Goal: Check status: Check status

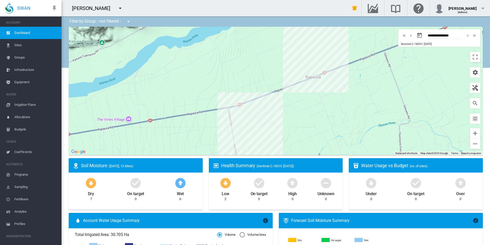
click at [117, 5] on md-icon "icon-menu-down" at bounding box center [120, 8] width 6 height 6
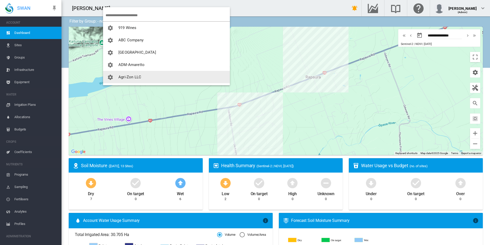
click at [144, 74] on button "Agri-Zon LLC" at bounding box center [166, 77] width 127 height 12
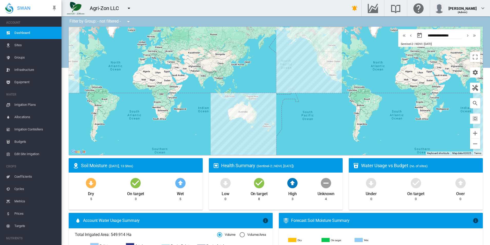
click at [25, 46] on span "Sites" at bounding box center [35, 45] width 43 height 12
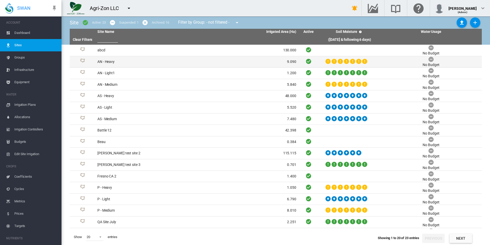
click at [146, 61] on td "AN - Heavy" at bounding box center [145, 61] width 101 height 11
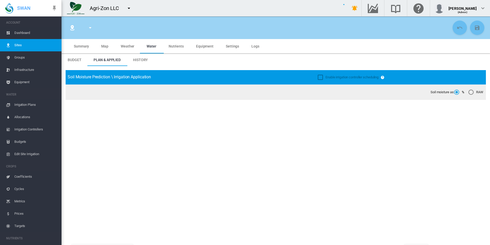
type input "**********"
type input "*****"
type input "********"
type input "**********"
type input "**"
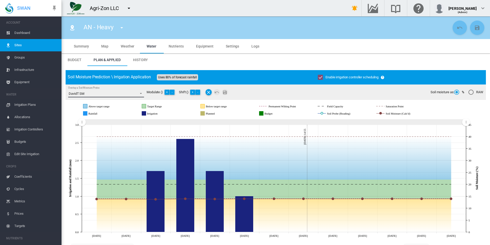
click at [141, 93] on span "Overlay a Soil Moisture Probe: \a DavidT SM\a" at bounding box center [139, 92] width 6 height 5
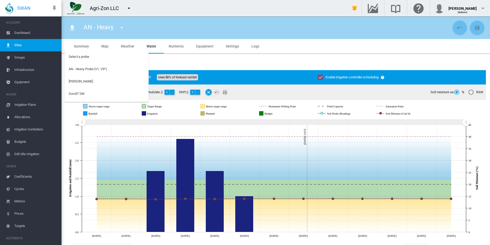
click at [206, 64] on md-backdrop at bounding box center [245, 122] width 490 height 245
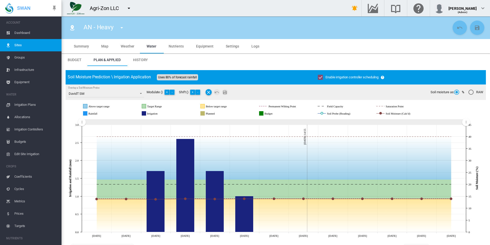
click at [384, 114] on icon at bounding box center [274, 109] width 384 height 17
click at [389, 112] on rect "Soil Moisture (Calc'd)" at bounding box center [406, 113] width 45 height 5
click at [391, 107] on rect "Saturation Point" at bounding box center [403, 106] width 38 height 5
click at [119, 91] on span "DavidT SM" at bounding box center [102, 93] width 67 height 5
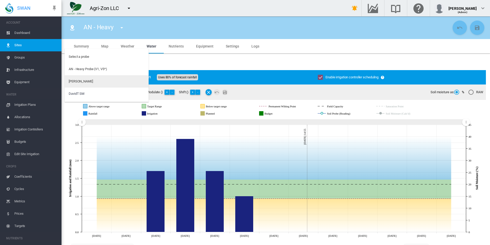
click at [118, 84] on md-option "[PERSON_NAME]" at bounding box center [107, 81] width 84 height 12
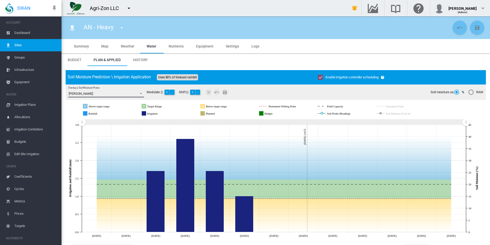
click at [119, 96] on span "[PERSON_NAME]" at bounding box center [102, 93] width 67 height 5
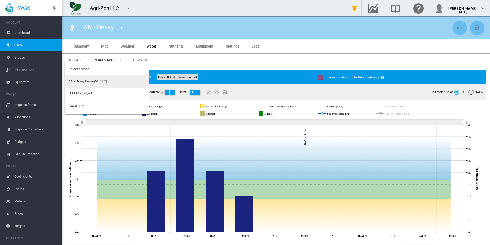
click at [120, 83] on md-option "AN - Heavy Probe (V1, V5*)" at bounding box center [107, 81] width 84 height 12
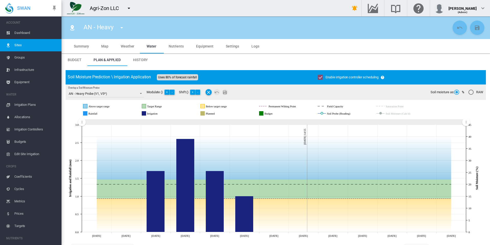
click at [54, 46] on link "Sites" at bounding box center [31, 45] width 62 height 12
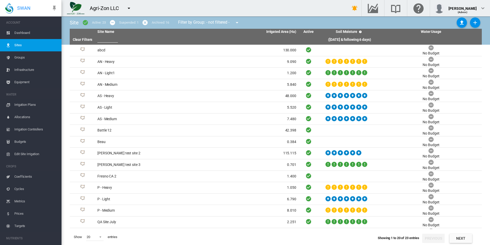
click at [127, 10] on md-icon "icon-menu-down" at bounding box center [129, 8] width 6 height 6
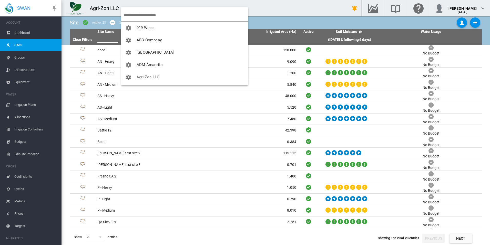
click at [181, 15] on input "search" at bounding box center [186, 15] width 124 height 12
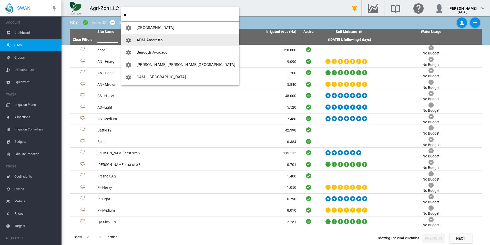
type input "**"
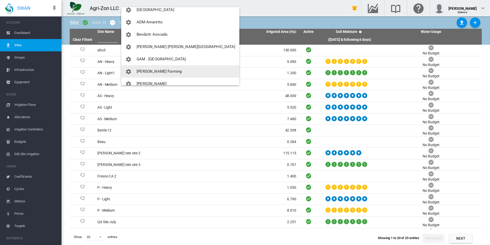
scroll to position [25, 0]
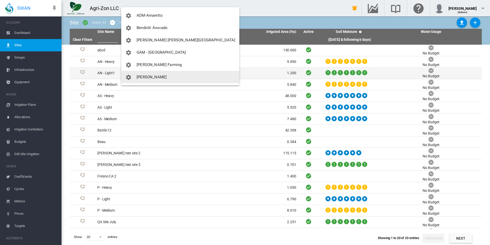
click at [167, 73] on button "[PERSON_NAME]" at bounding box center [180, 77] width 118 height 12
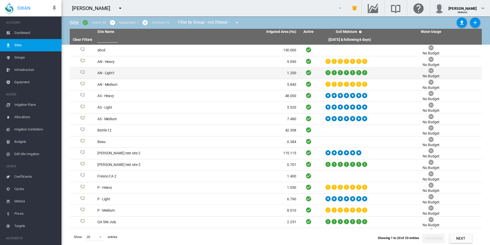
scroll to position [49, 0]
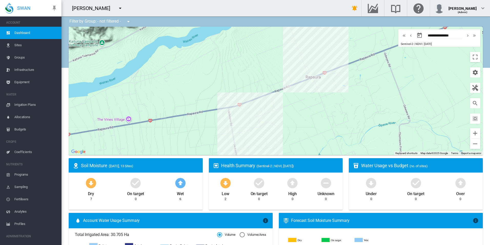
click at [27, 46] on span "Sites" at bounding box center [35, 45] width 43 height 12
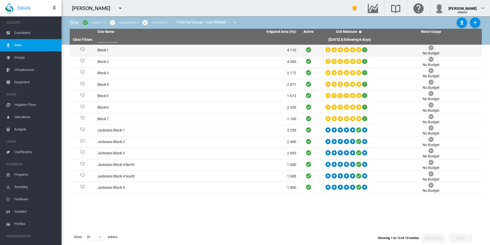
click at [120, 53] on td "Block 1" at bounding box center [145, 50] width 101 height 11
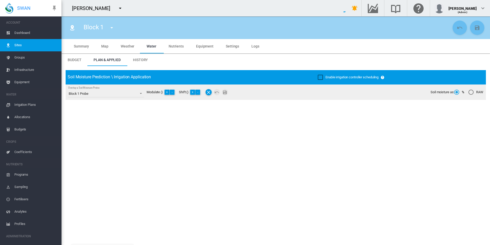
type input "*******"
type input "*****"
type input "*********"
type input "*"
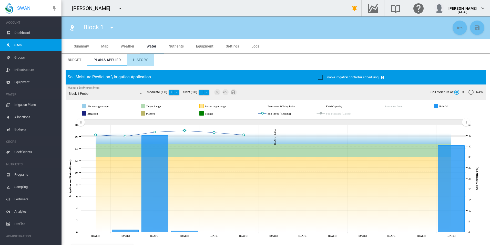
click at [146, 61] on span "History" at bounding box center [140, 60] width 15 height 4
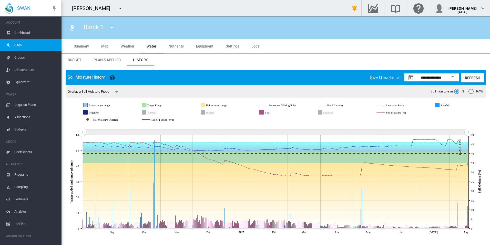
click at [117, 119] on rect "Soil Moisture Override" at bounding box center [114, 119] width 46 height 5
click at [401, 114] on rect "Soil Moisture (%)" at bounding box center [405, 112] width 40 height 5
click at [399, 106] on rect "Saturation Point" at bounding box center [404, 105] width 38 height 5
click at [101, 59] on span "Plan & Applied" at bounding box center [107, 60] width 27 height 4
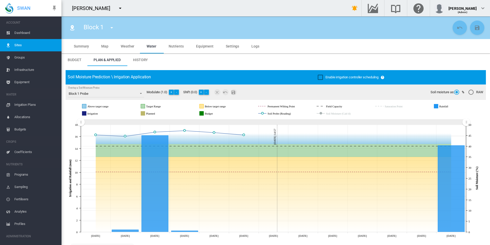
drag, startPoint x: 468, startPoint y: 121, endPoint x: 623, endPoint y: 119, distance: 155.1
click at [490, 119] on html "SWAN ACCOUNT Dashboard Sites Groups Infrastructure Equipment WATER" at bounding box center [245, 122] width 490 height 245
click at [144, 62] on md-tab-item "History" at bounding box center [140, 60] width 27 height 12
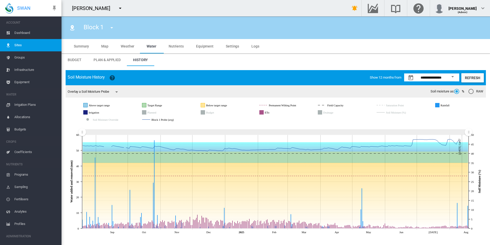
click at [110, 62] on md-tab-item "Plan & Applied" at bounding box center [106, 60] width 39 height 12
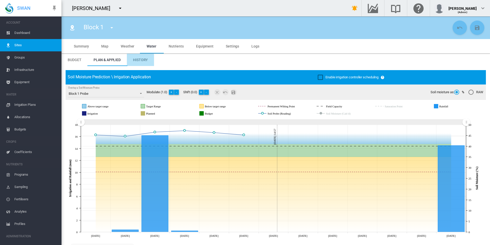
click at [134, 60] on span "History" at bounding box center [140, 60] width 15 height 4
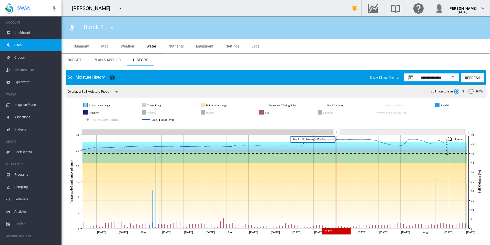
drag, startPoint x: 261, startPoint y: 135, endPoint x: 337, endPoint y: 135, distance: 75.9
click at [337, 135] on g "Zoom chart using cursor arrows" at bounding box center [336, 131] width 9 height 9
click at [107, 62] on md-tab-item "Plan & Applied" at bounding box center [106, 60] width 39 height 12
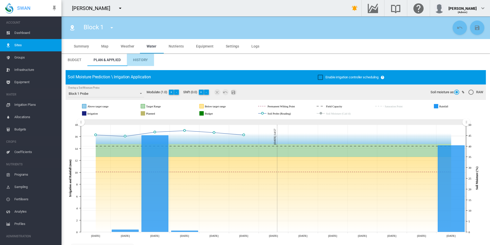
click at [136, 60] on span "History" at bounding box center [140, 60] width 15 height 4
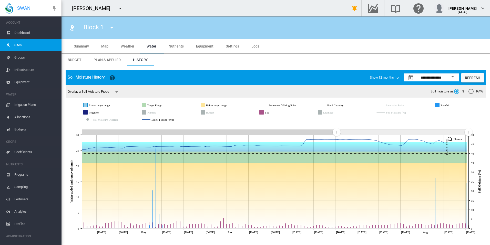
click at [117, 58] on span "Plan & Applied" at bounding box center [107, 60] width 27 height 4
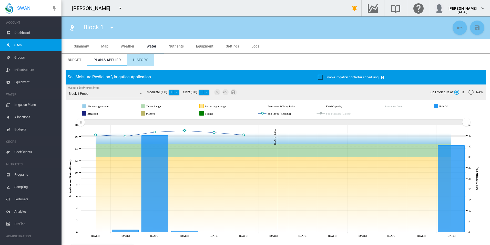
click at [139, 60] on span "History" at bounding box center [140, 60] width 15 height 4
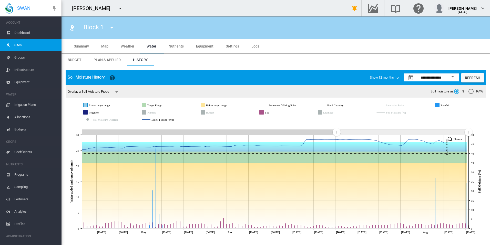
click at [111, 62] on span "Plan & Applied" at bounding box center [107, 60] width 27 height 4
